Goal: Information Seeking & Learning: Learn about a topic

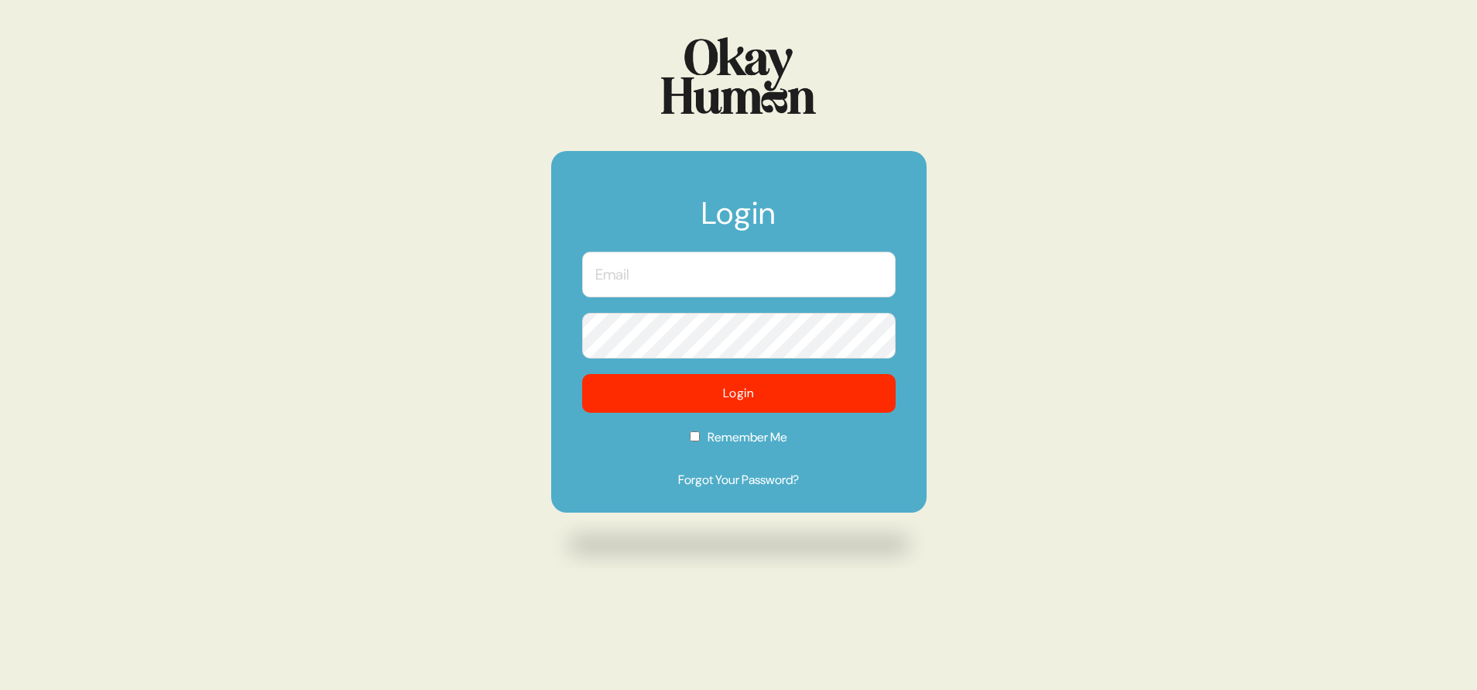
type input "[PERSON_NAME][EMAIL_ADDRESS][PERSON_NAME][DOMAIN_NAME]"
drag, startPoint x: 1035, startPoint y: 344, endPoint x: 1070, endPoint y: 91, distance: 254.7
click at [1035, 344] on div "Login [PERSON_NAME][EMAIL_ADDRESS][PERSON_NAME][DOMAIN_NAME] Login Remember Me …" at bounding box center [738, 345] width 1477 height 690
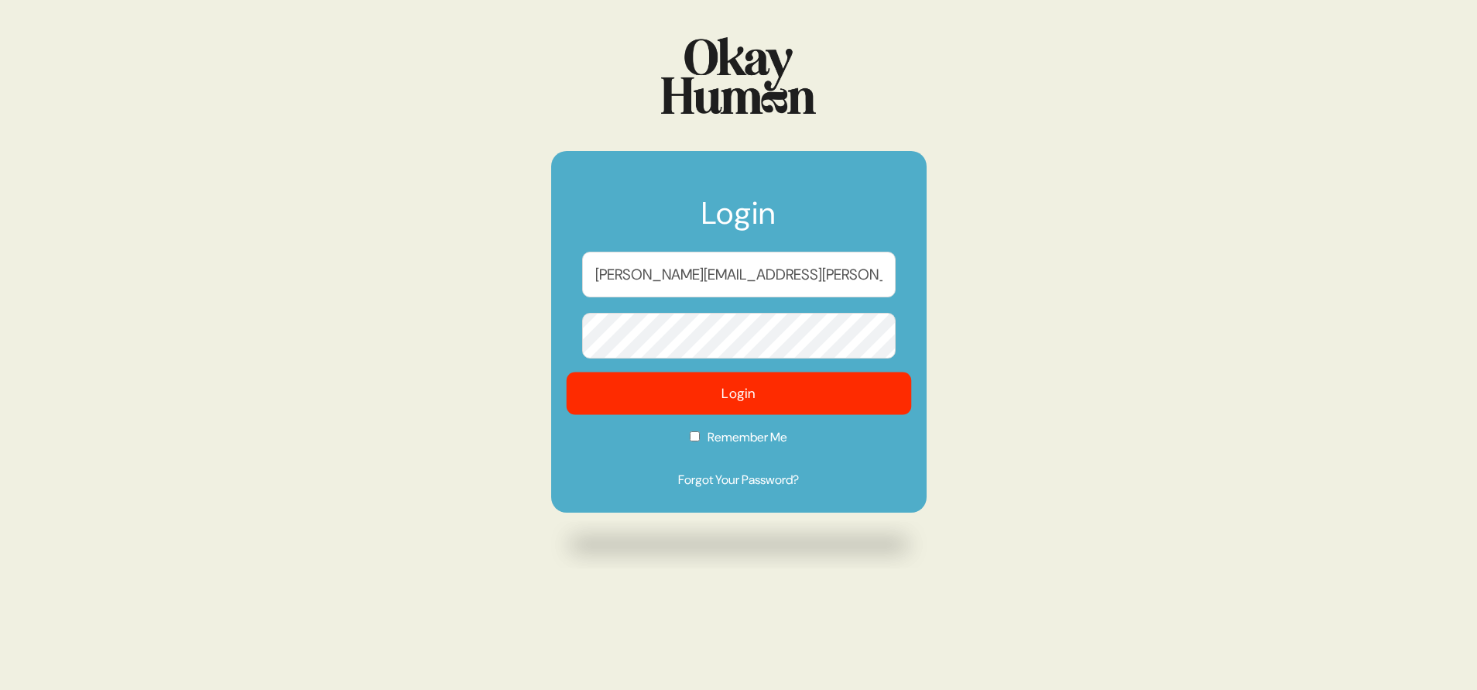
click at [734, 396] on button "Login" at bounding box center [738, 393] width 345 height 43
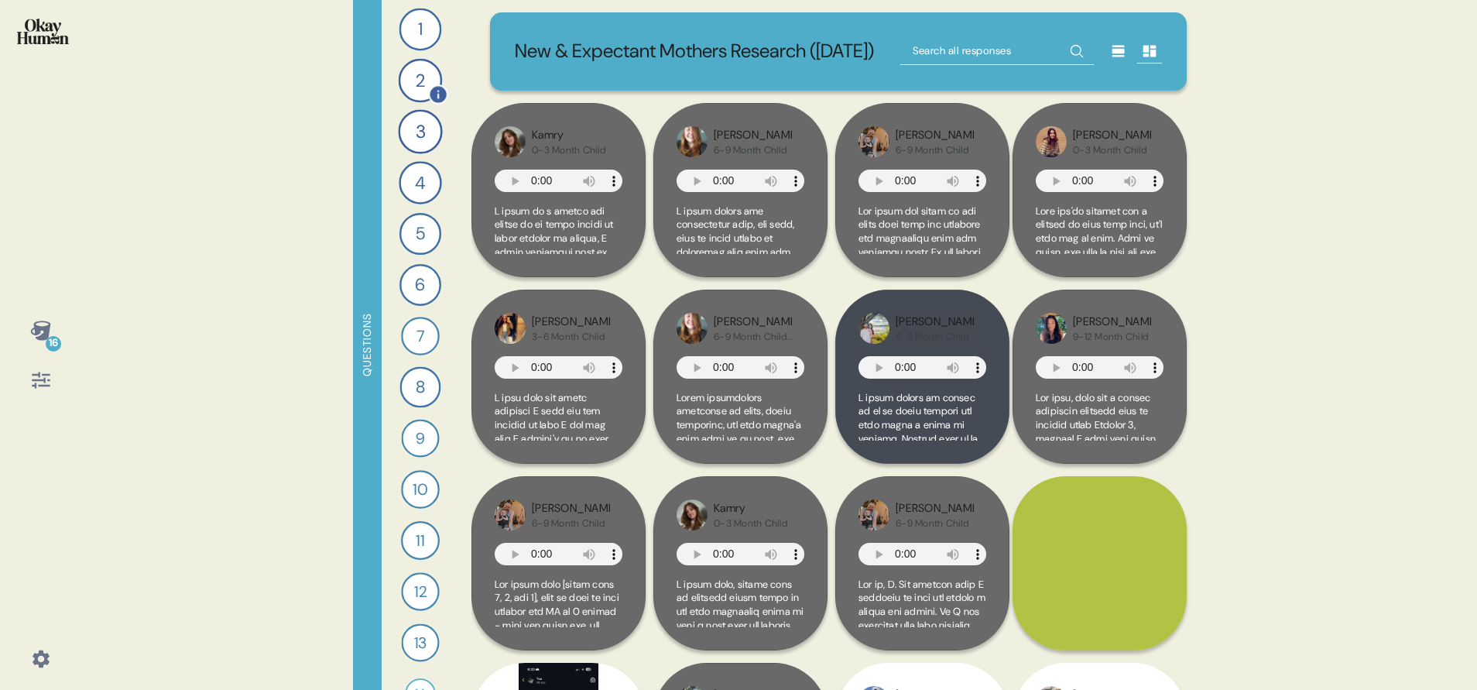
click at [411, 87] on div "2" at bounding box center [421, 81] width 44 height 44
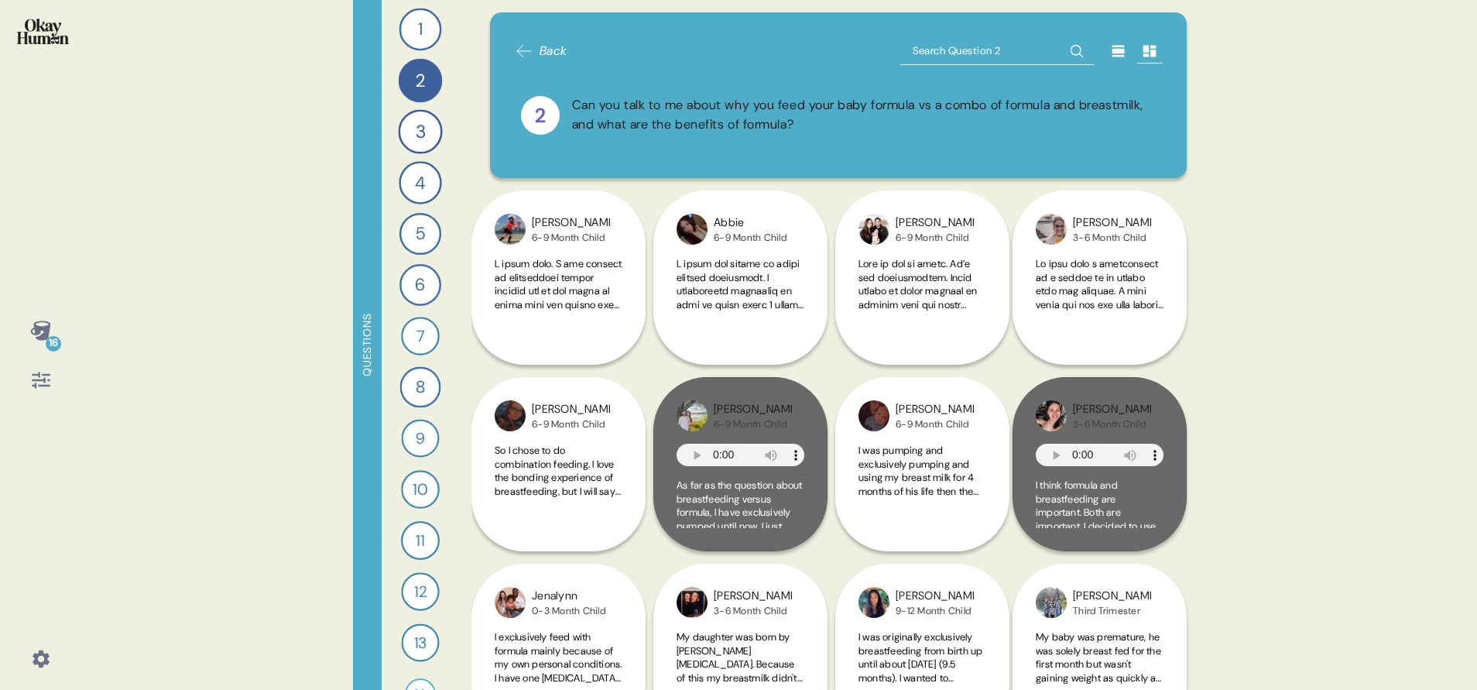
click at [46, 322] on icon at bounding box center [40, 329] width 20 height 19
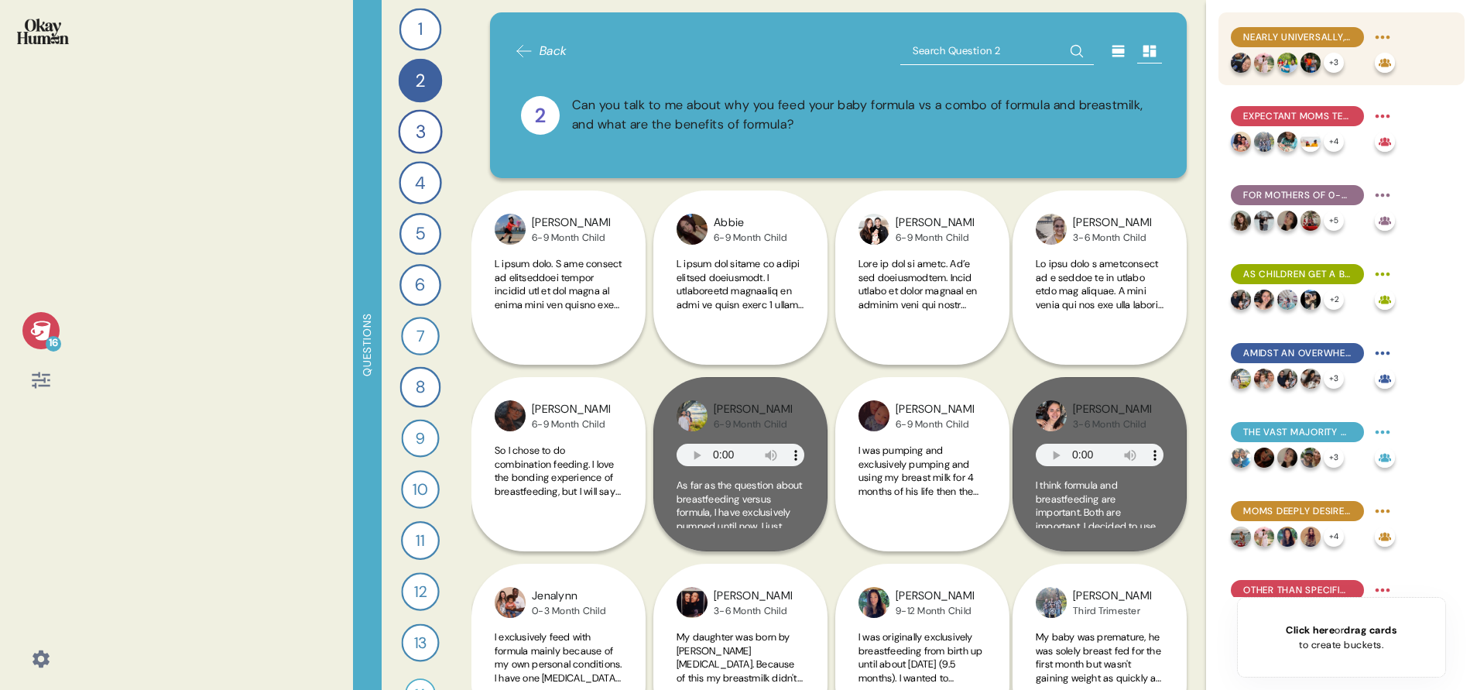
click at [1414, 61] on div "Nearly universally, moms aspire to (near-)exclusive breastfeeding, with formula…" at bounding box center [1341, 48] width 246 height 73
click at [1330, 37] on span "Nearly universally, moms aspire to (near-)exclusive breastfeeding, with formula…" at bounding box center [1297, 37] width 108 height 14
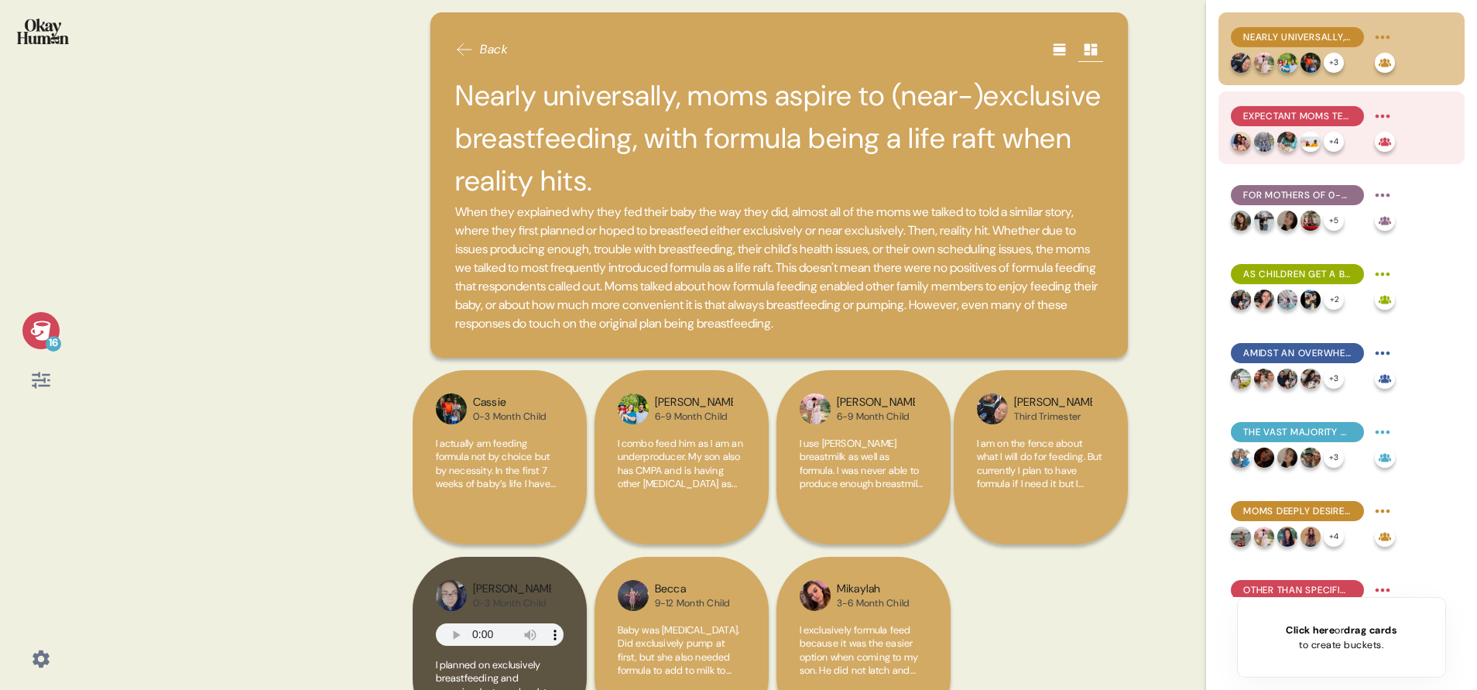
click at [1315, 101] on div "Expectant moms tend to have the strongest belief in breastfeeding's superiority…" at bounding box center [1341, 127] width 246 height 73
click at [1272, 110] on span "Expectant moms tend to have the strongest belief in breastfeeding's superiority…" at bounding box center [1297, 116] width 108 height 14
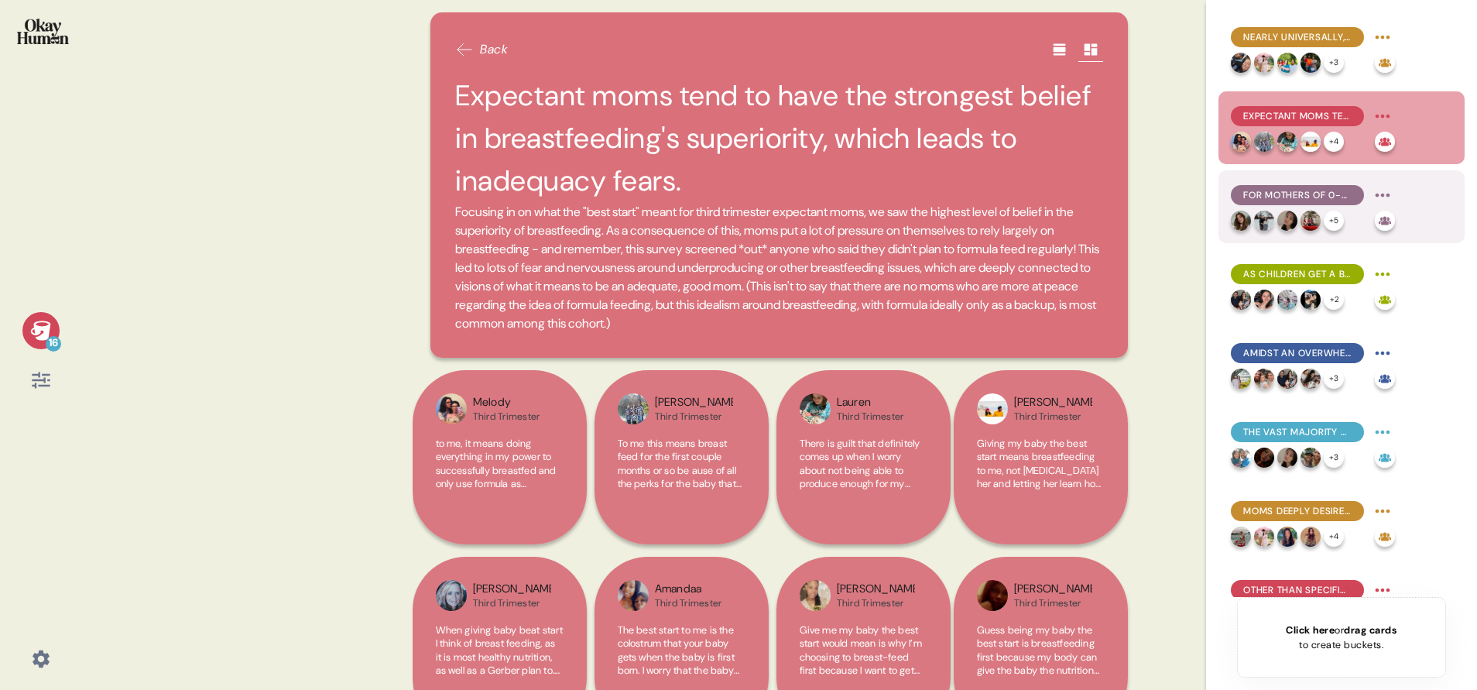
click at [1285, 186] on div "For mothers of 0-3 month children, formula use is often a practical necessity, …" at bounding box center [1297, 195] width 133 height 20
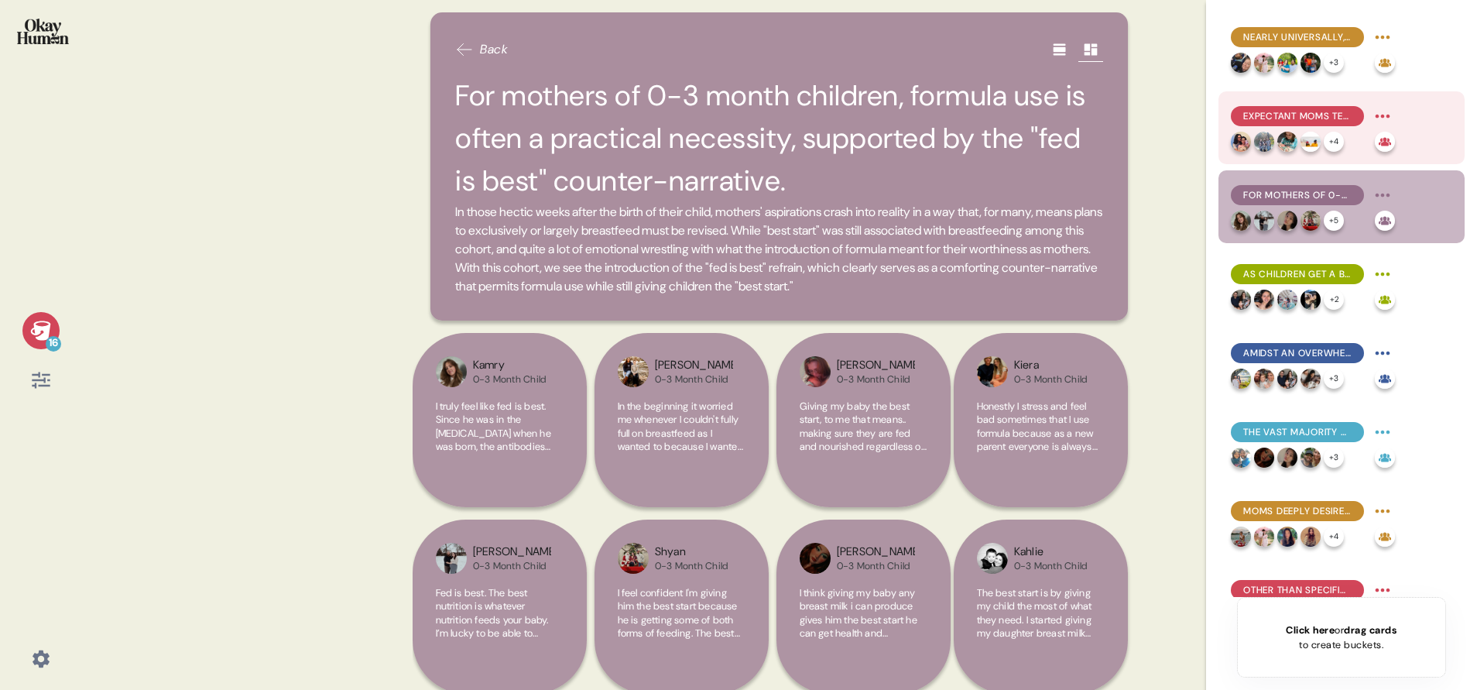
click at [1282, 115] on span "Expectant moms tend to have the strongest belief in breastfeeding's superiority…" at bounding box center [1297, 116] width 108 height 14
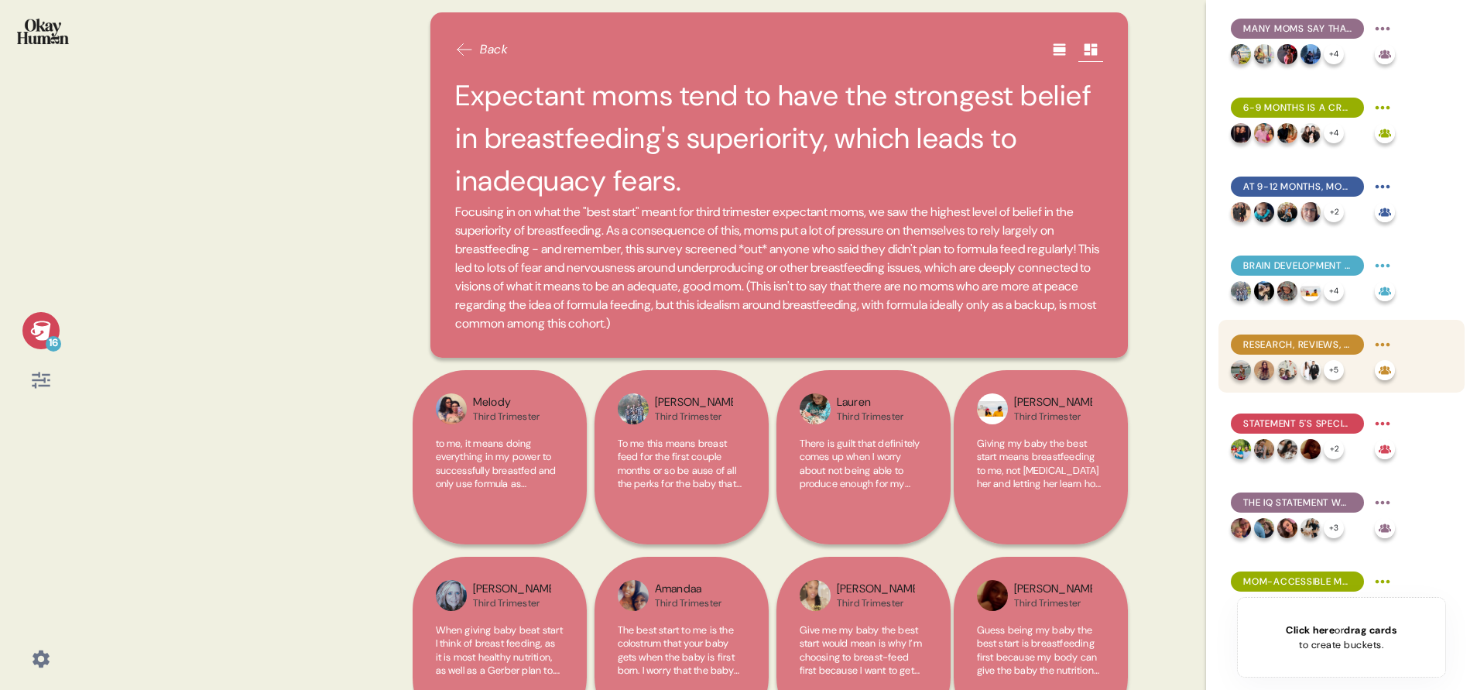
scroll to position [673, 0]
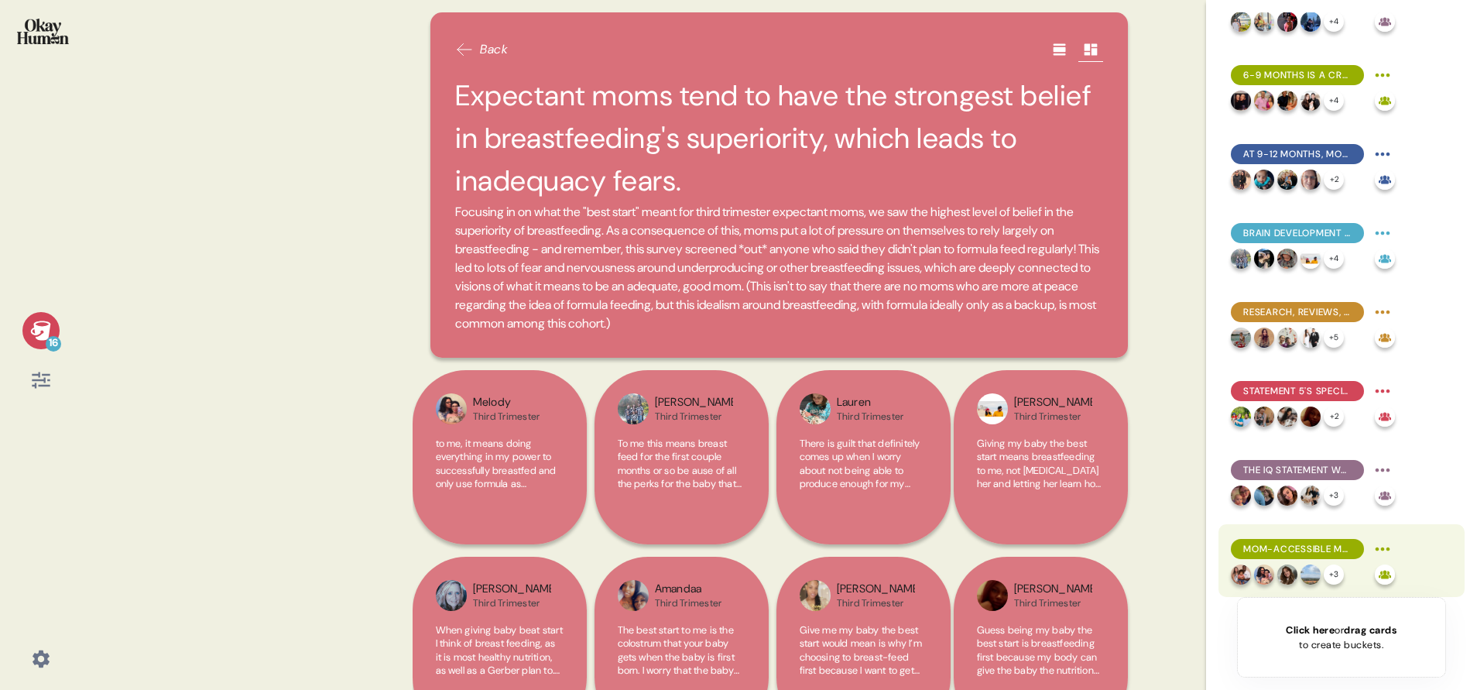
click at [1289, 545] on span "Mom-accessible messages is deeply empathetic and helps them "do their own resea…" at bounding box center [1297, 549] width 108 height 14
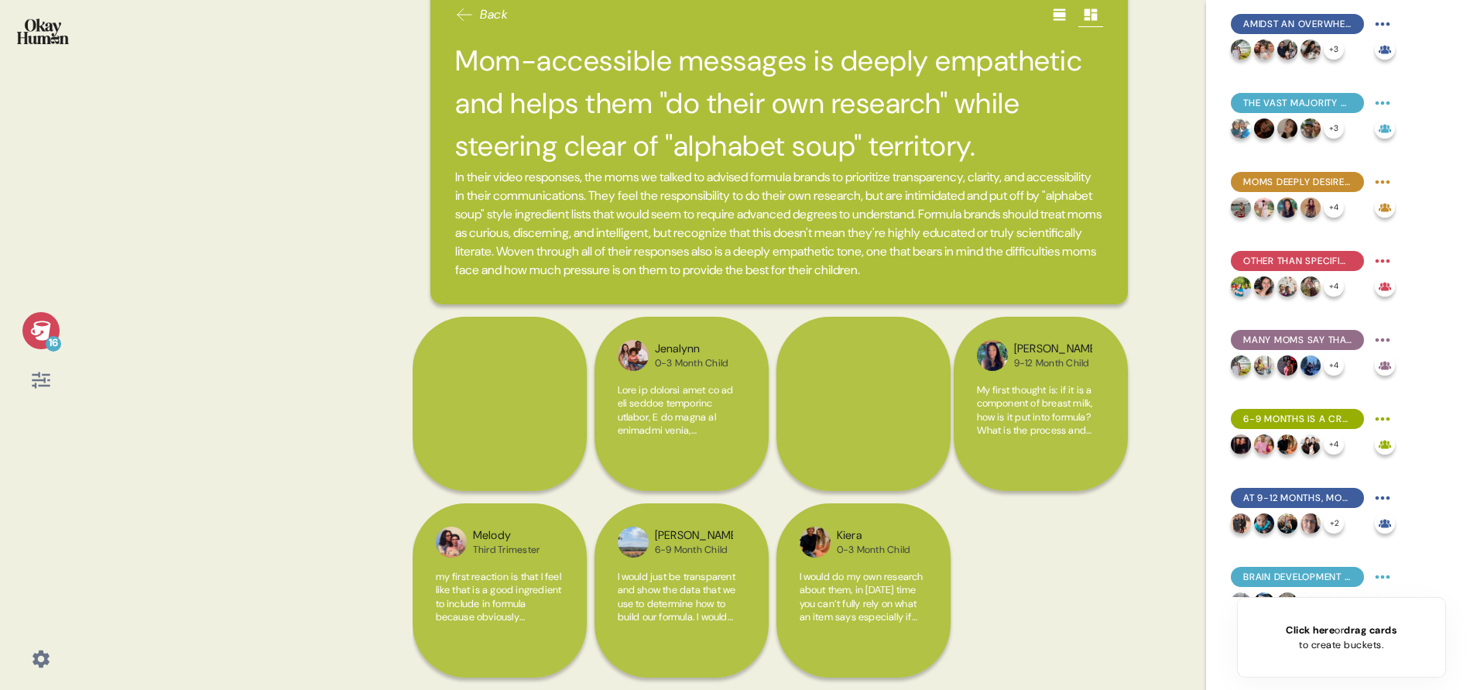
scroll to position [0, 0]
